Goal: Task Accomplishment & Management: Complete application form

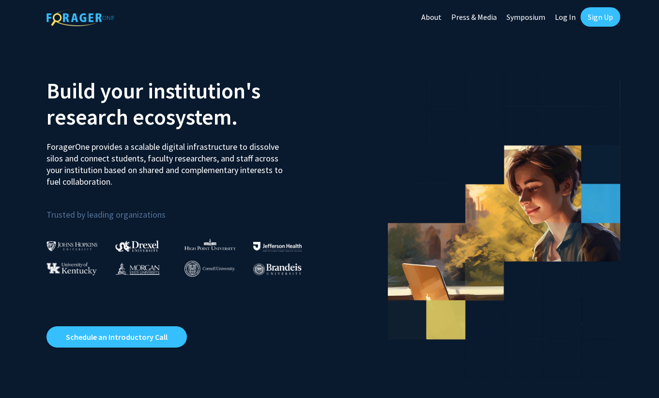
click at [563, 20] on link "Log In" at bounding box center [565, 17] width 31 height 34
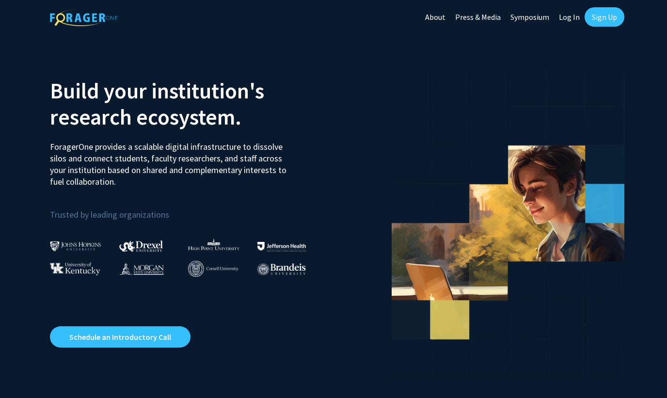
select select
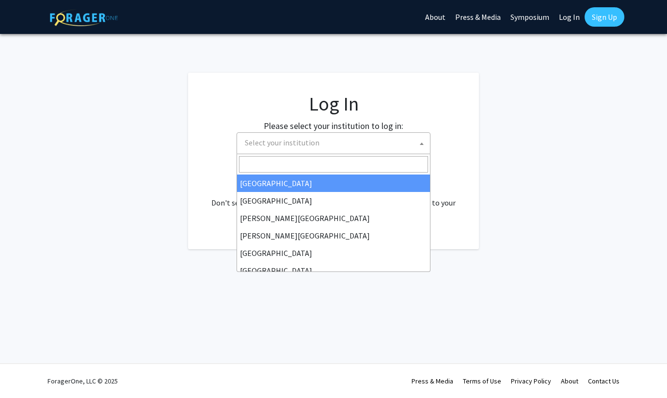
click at [354, 142] on span "Select your institution" at bounding box center [335, 143] width 189 height 20
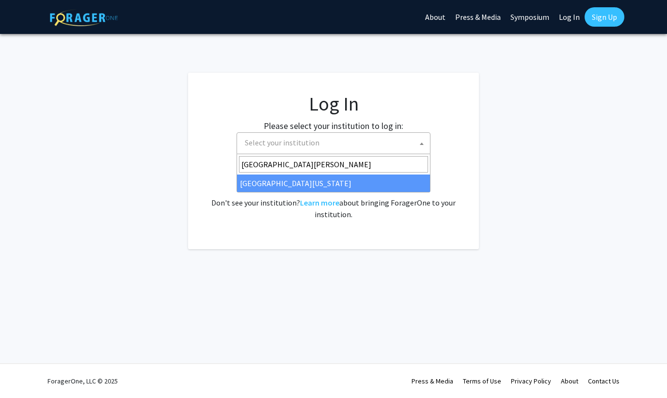
type input "[GEOGRAPHIC_DATA][PERSON_NAME]"
select select "31"
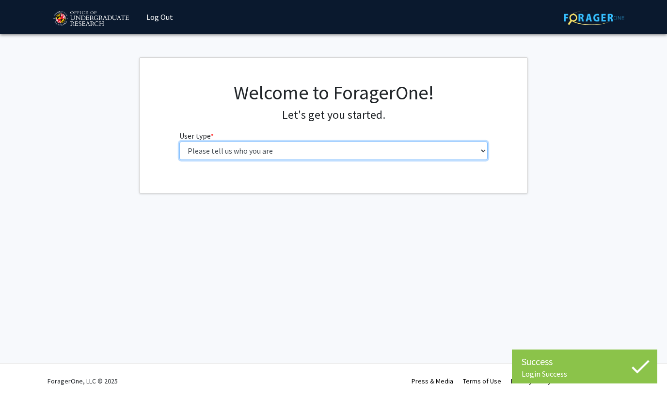
click at [340, 143] on select "Please tell us who you are Undergraduate Student Master's Student Doctoral Cand…" at bounding box center [333, 150] width 309 height 18
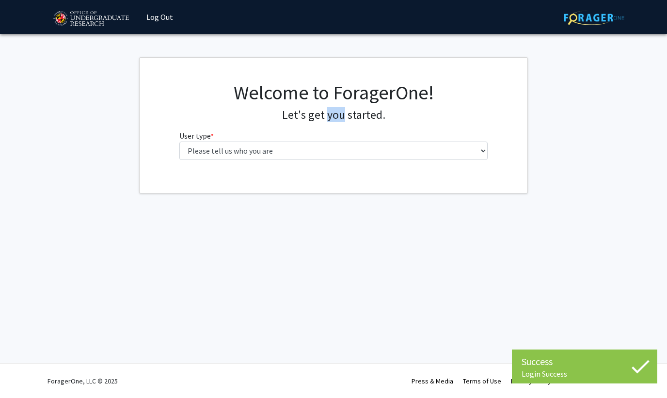
click at [347, 119] on h4 "Let's get you started." at bounding box center [333, 115] width 309 height 14
